Goal: Task Accomplishment & Management: Manage account settings

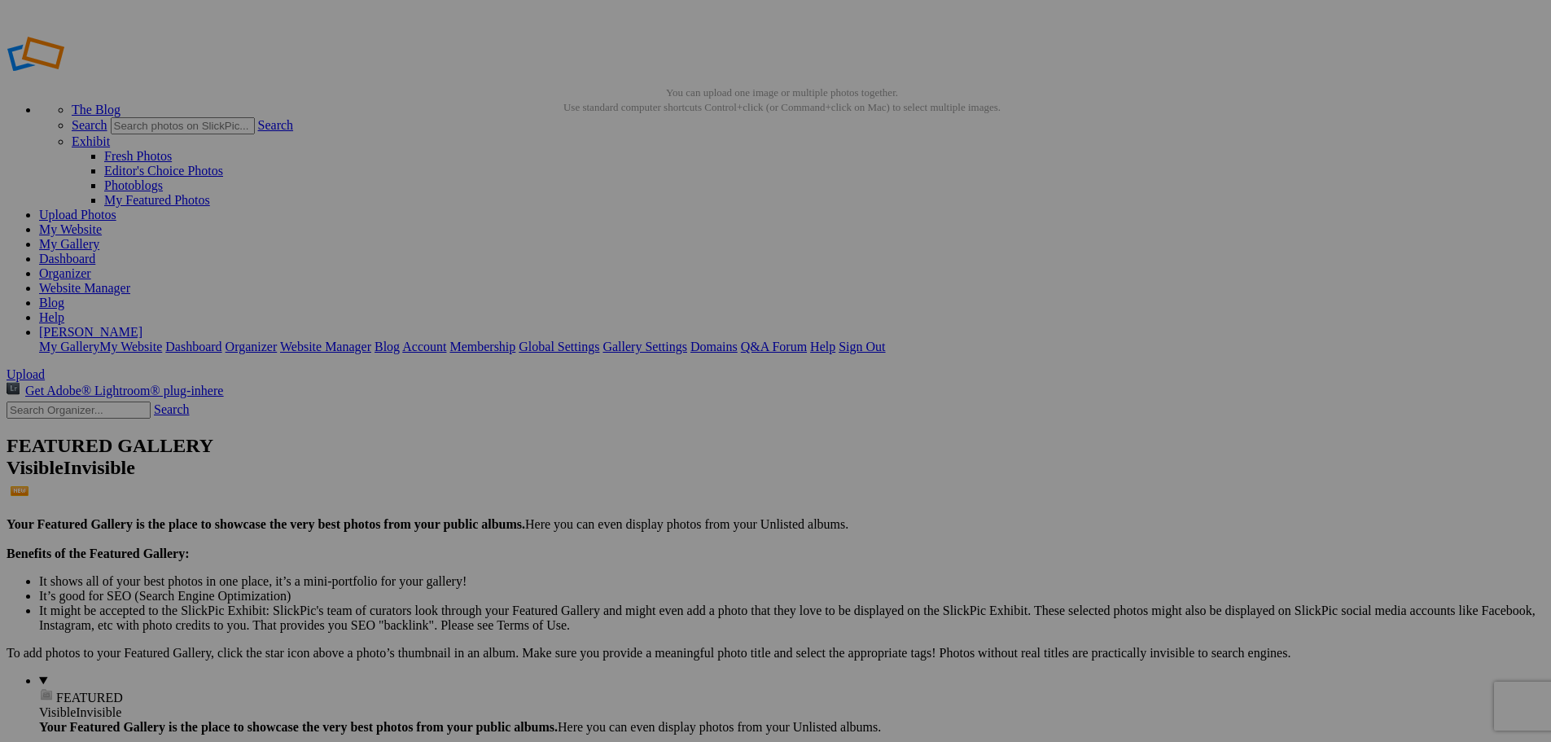
drag, startPoint x: 474, startPoint y: 269, endPoint x: 427, endPoint y: 274, distance: 47.5
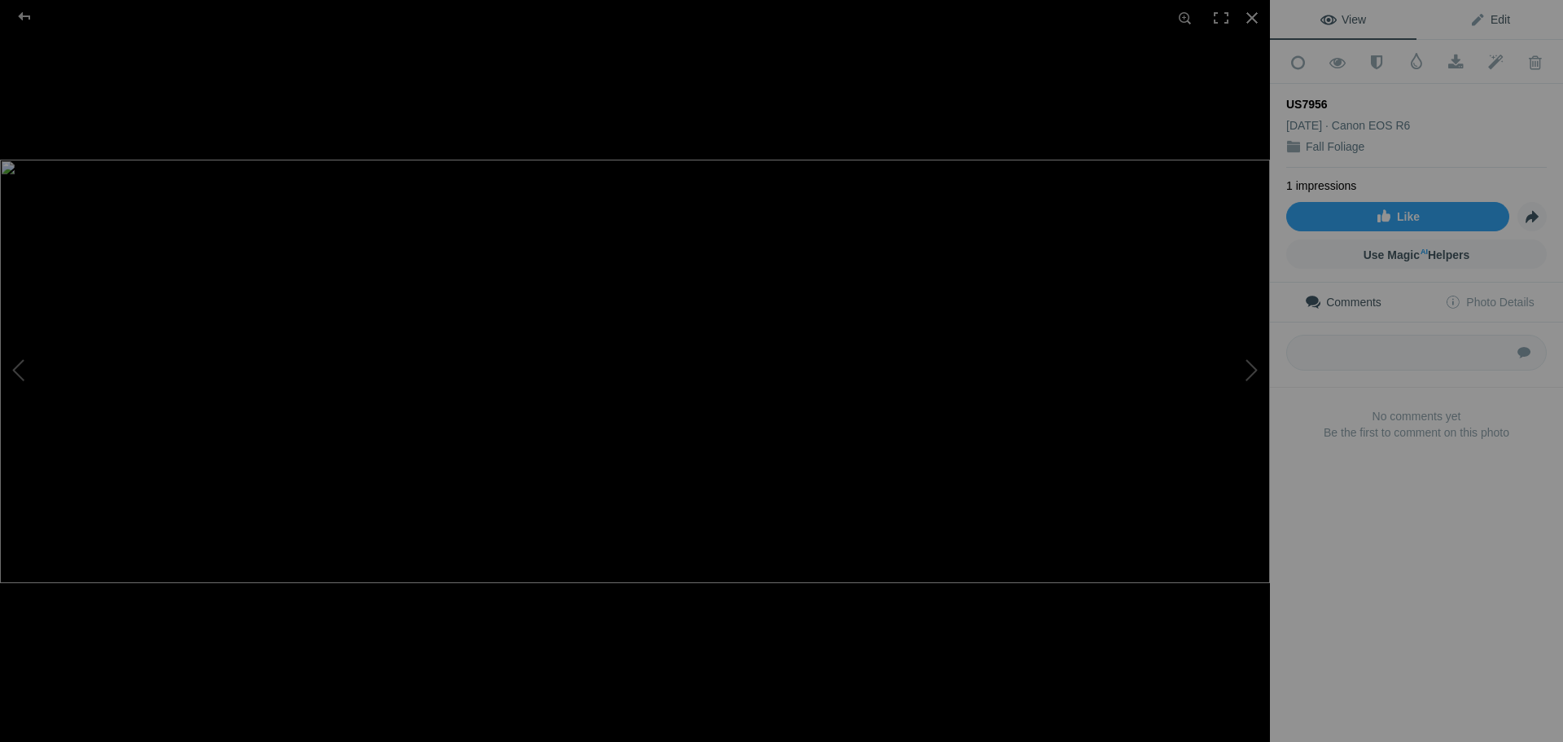
click at [1497, 20] on span "Edit" at bounding box center [1490, 19] width 41 height 13
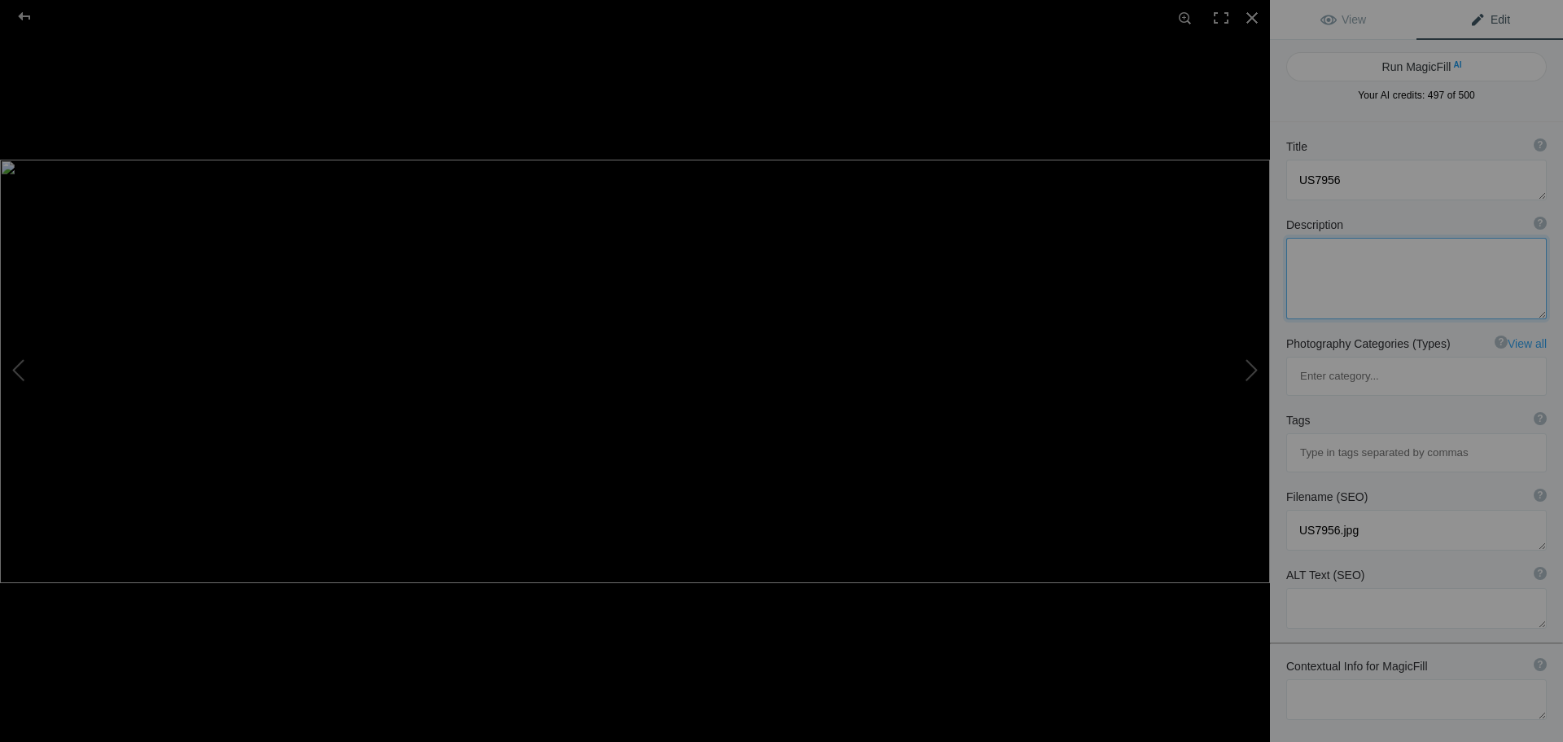
click at [1372, 258] on textarea at bounding box center [1416, 278] width 261 height 81
click at [1295, 256] on textarea at bounding box center [1416, 278] width 261 height 81
type textarea "[GEOGRAPHIC_DATA] [GEOGRAPHIC_DATA] Fall 2025 panarama [GEOGRAPHIC_DATA]"
click at [1407, 68] on button "Run MagicFill AI" at bounding box center [1416, 66] width 261 height 29
type textarea "Autumn Reflections on [GEOGRAPHIC_DATA] in [GEOGRAPHIC_DATA], [GEOGRAPHIC_DATA]"
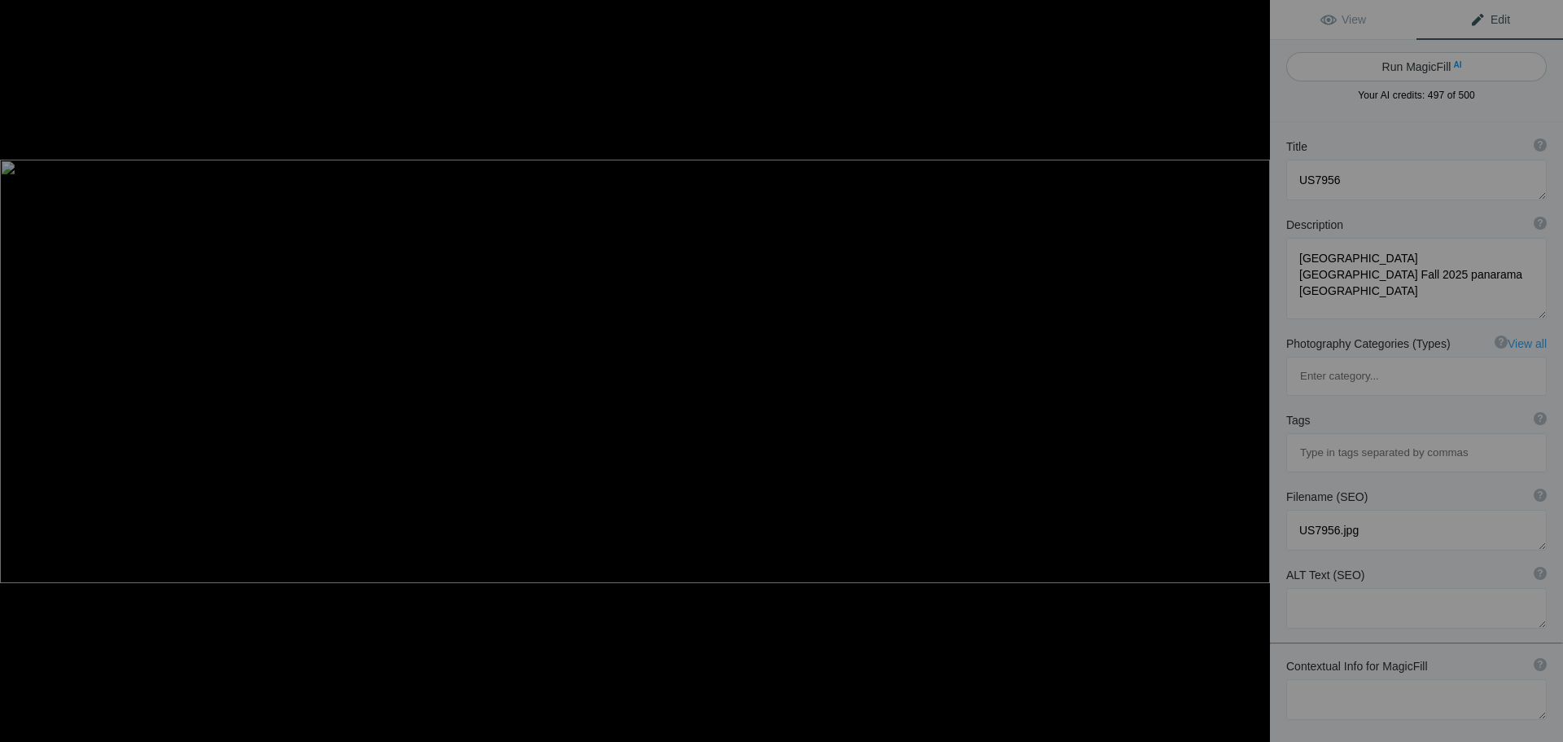
type textarea "This stunning panorama captures the serene beauty of [GEOGRAPHIC_DATA] in [GEOG…"
type textarea "autumn-reflections-mirror-lake-lake-[GEOGRAPHIC_DATA]-[GEOGRAPHIC_DATA]jpg"
type textarea "Autumn reflections on [GEOGRAPHIC_DATA] in [GEOGRAPHIC_DATA], [GEOGRAPHIC_DATA]…"
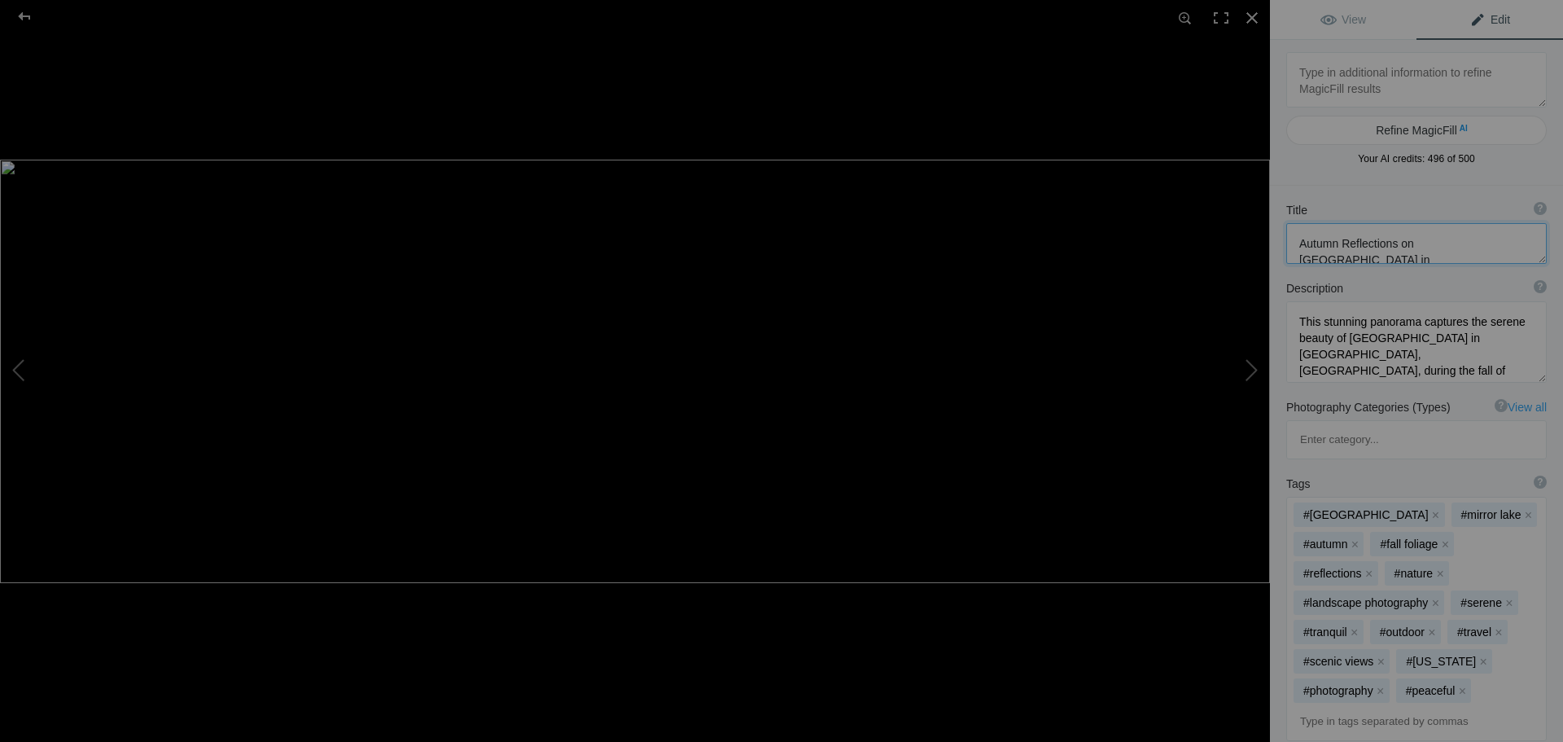
click at [1374, 257] on textarea at bounding box center [1416, 243] width 261 height 41
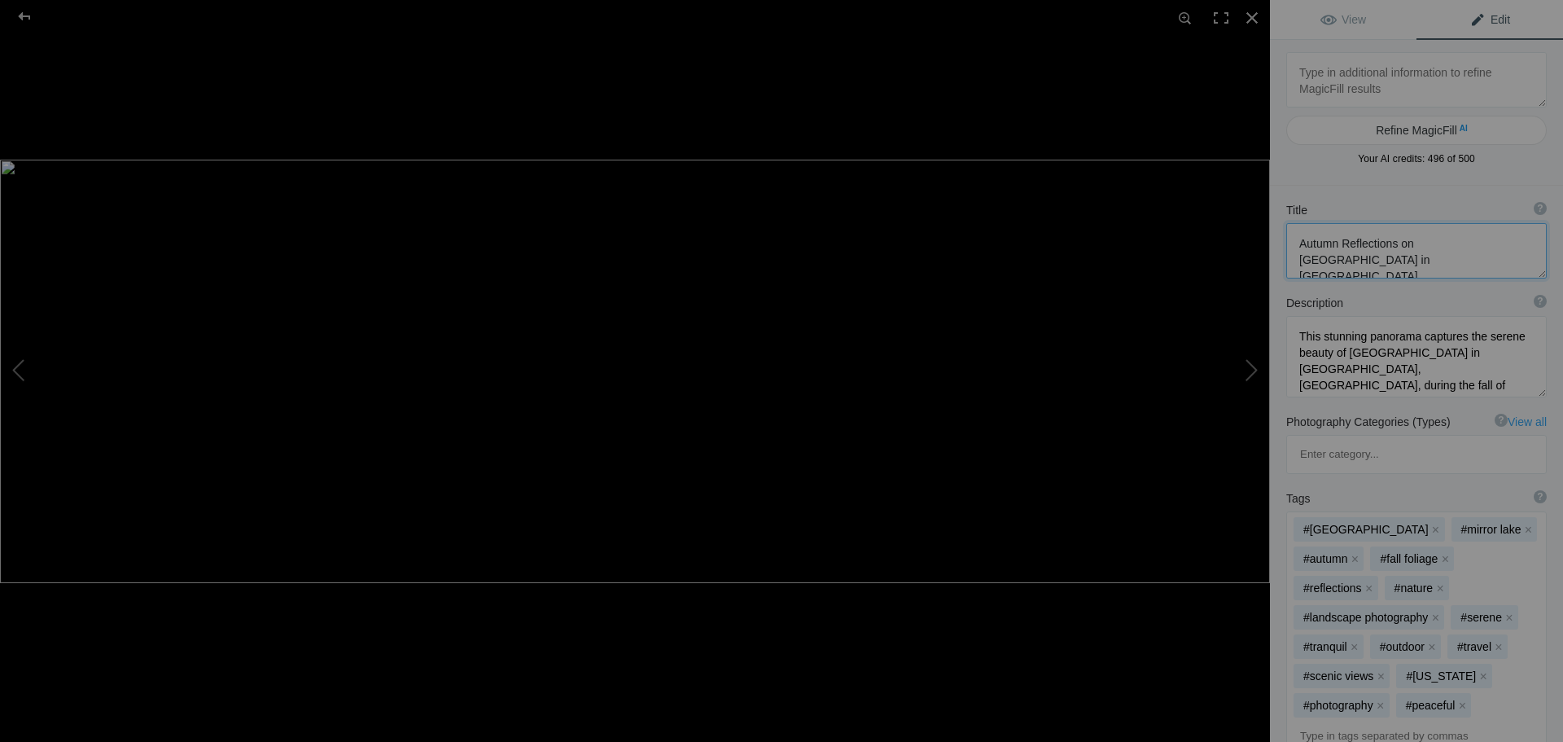
scroll to position [2, 0]
paste textarea "US7956"
type textarea "Autumn Reflections on [GEOGRAPHIC_DATA] in [GEOGRAPHIC_DATA], [GEOGRAPHIC_DATA]…"
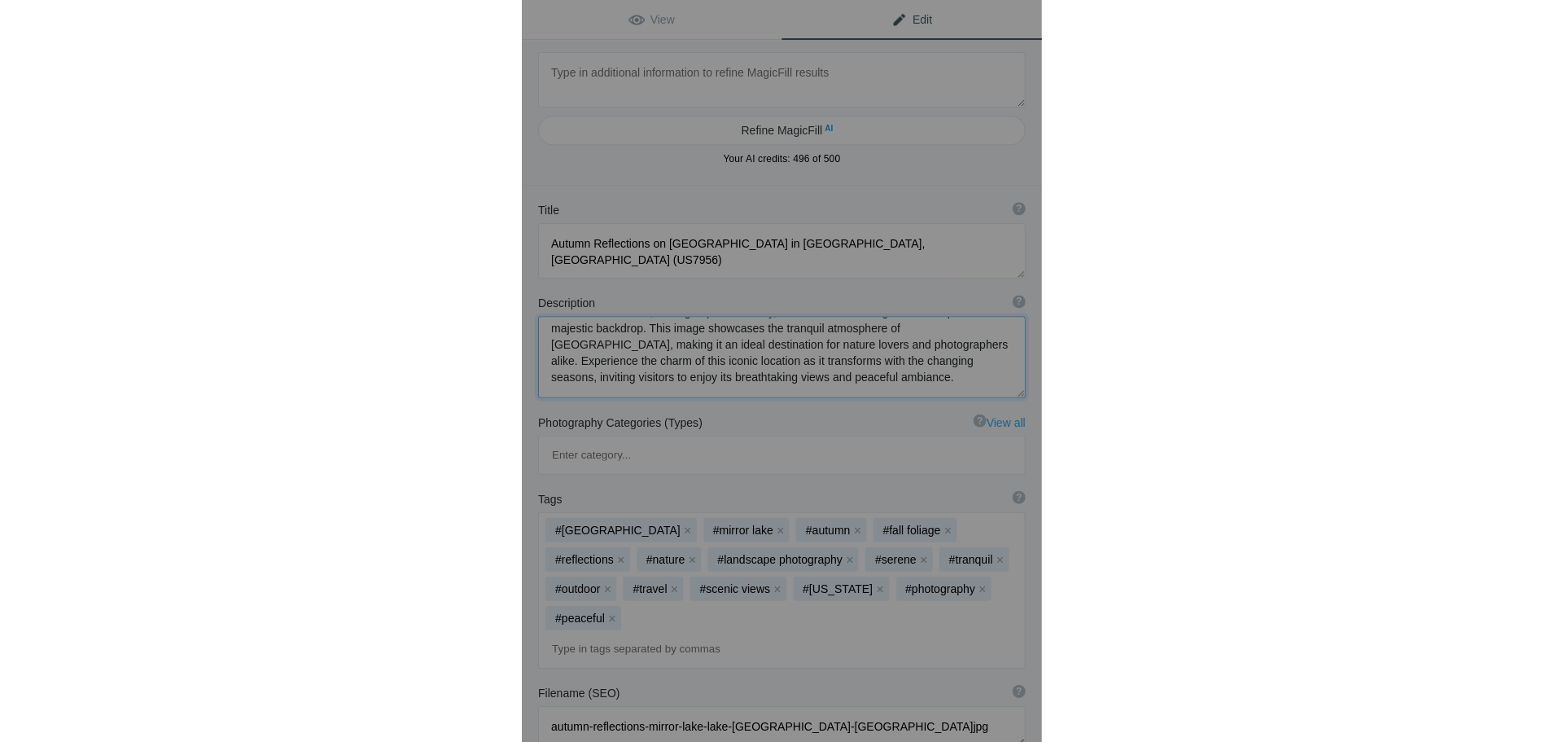
scroll to position [204, 0]
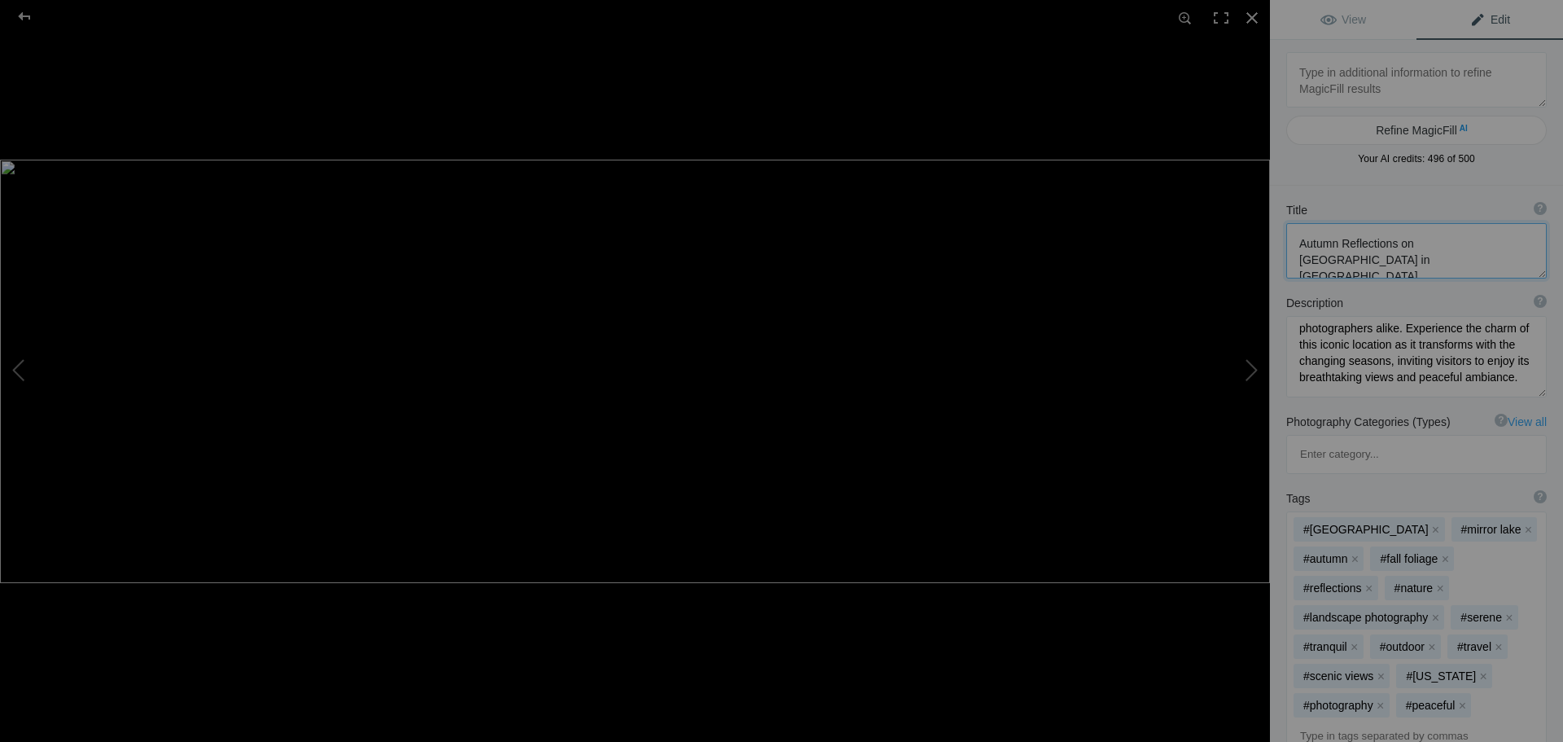
drag, startPoint x: 1415, startPoint y: 261, endPoint x: 1280, endPoint y: 236, distance: 137.5
click at [1280, 236] on div "Title ? Photo title is one of the highest used Search Engine ranking criteria a…" at bounding box center [1416, 240] width 293 height 93
drag, startPoint x: 1446, startPoint y: 379, endPoint x: 1296, endPoint y: 323, distance: 160.0
click at [1296, 323] on textarea at bounding box center [1416, 356] width 261 height 81
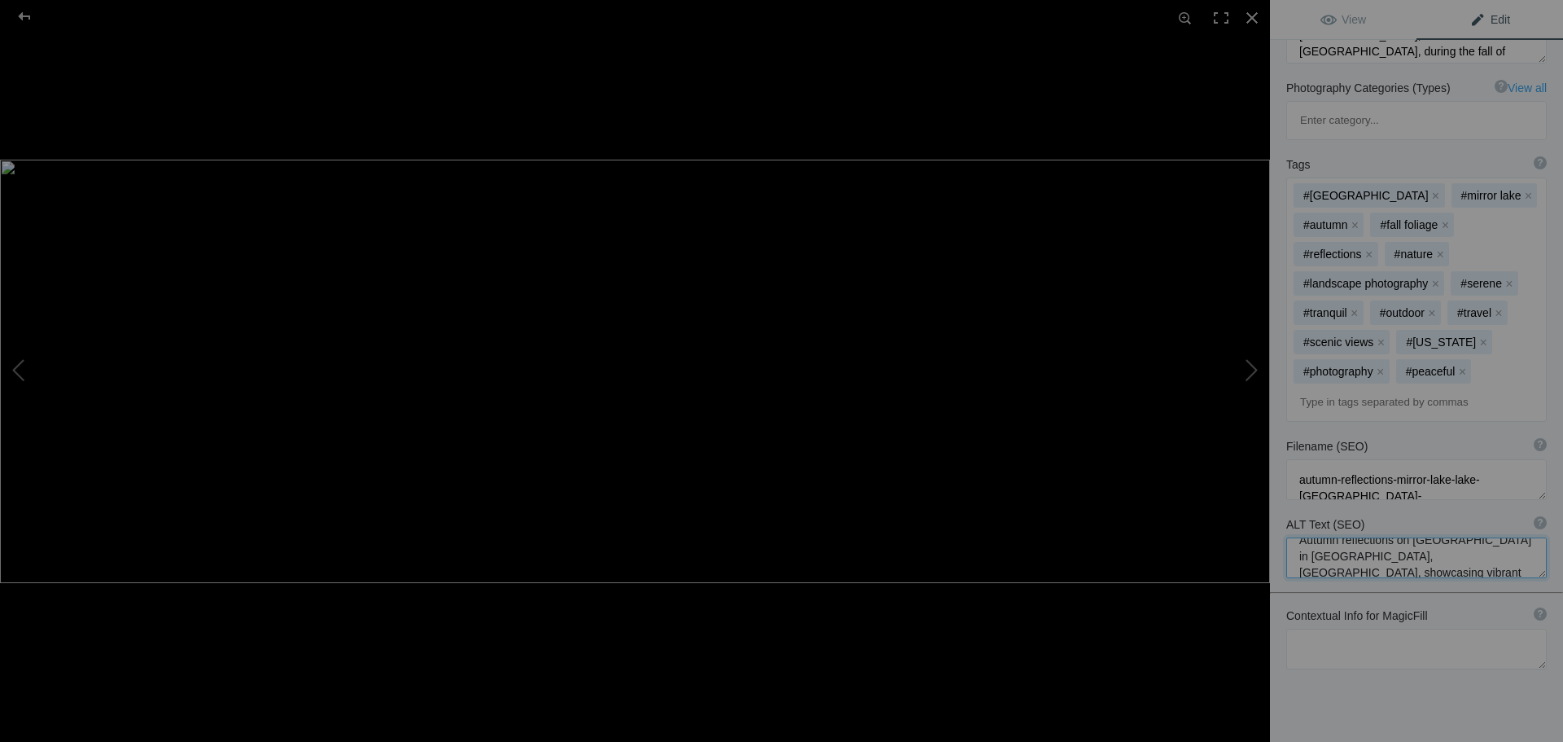
scroll to position [33, 0]
drag, startPoint x: 1299, startPoint y: 477, endPoint x: 1466, endPoint y: 489, distance: 168.2
click at [1466, 537] on textarea at bounding box center [1416, 557] width 261 height 41
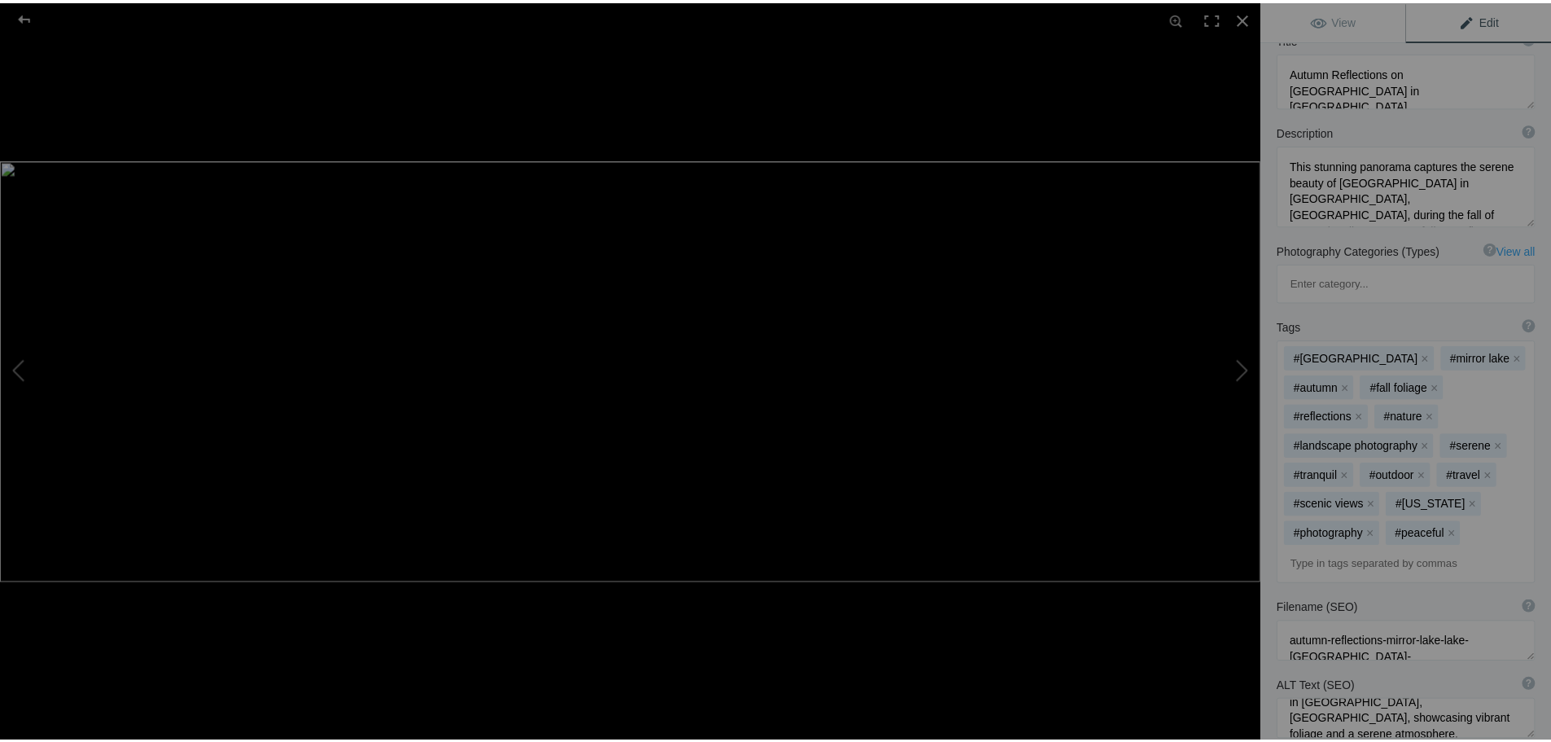
scroll to position [136, 0]
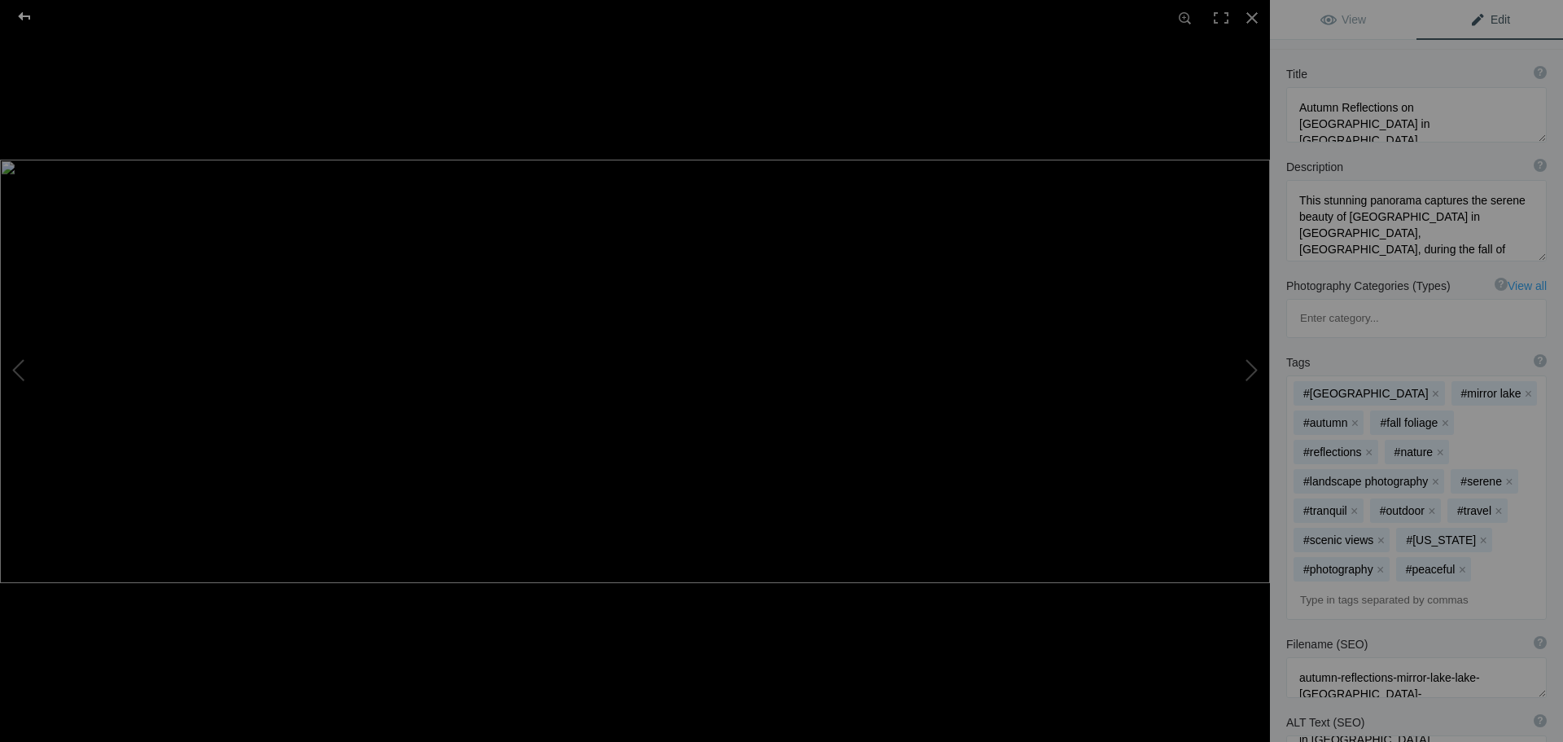
click at [26, 15] on div at bounding box center [24, 16] width 59 height 33
